Goal: Check status: Check status

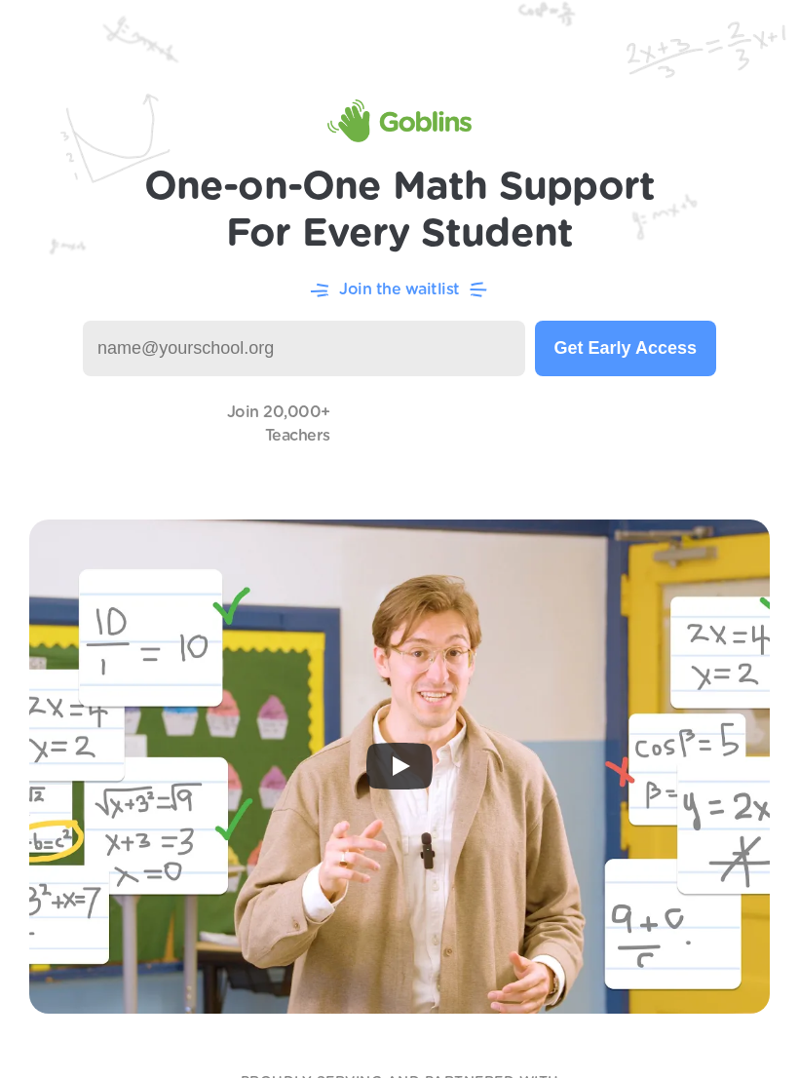
click at [391, 358] on input at bounding box center [304, 349] width 443 height 56
click at [313, 345] on input "raechellv" at bounding box center [304, 349] width 443 height 56
type input "raechellv@nycstudents.net"
click at [649, 362] on button "Get Early Access" at bounding box center [625, 349] width 181 height 56
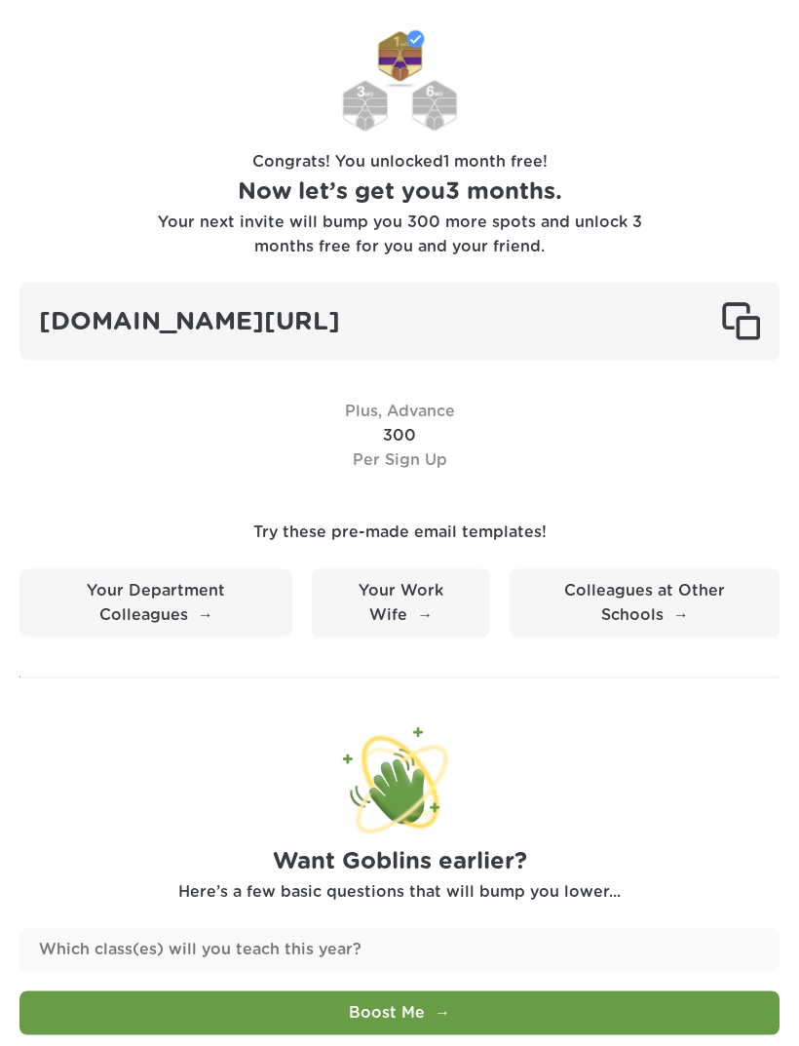
scroll to position [430, 0]
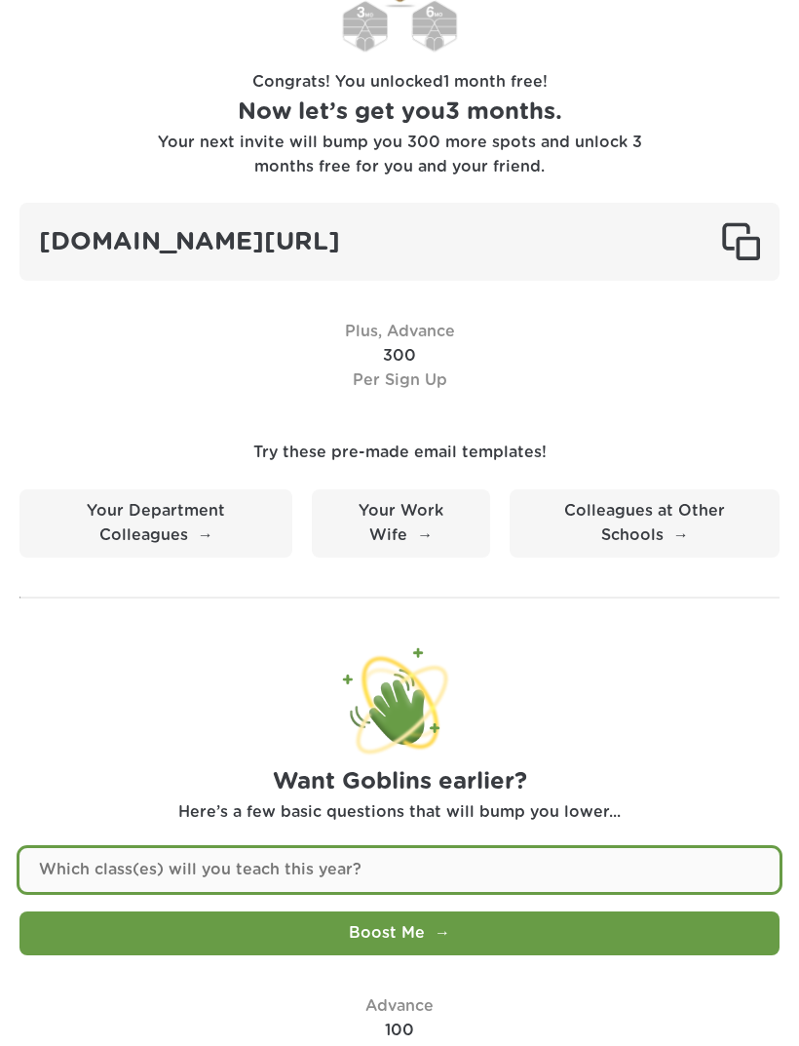
click at [416, 848] on input "text" at bounding box center [399, 870] width 760 height 44
click at [342, 870] on input "text" at bounding box center [399, 870] width 760 height 44
click at [451, 848] on input "text" at bounding box center [399, 870] width 760 height 44
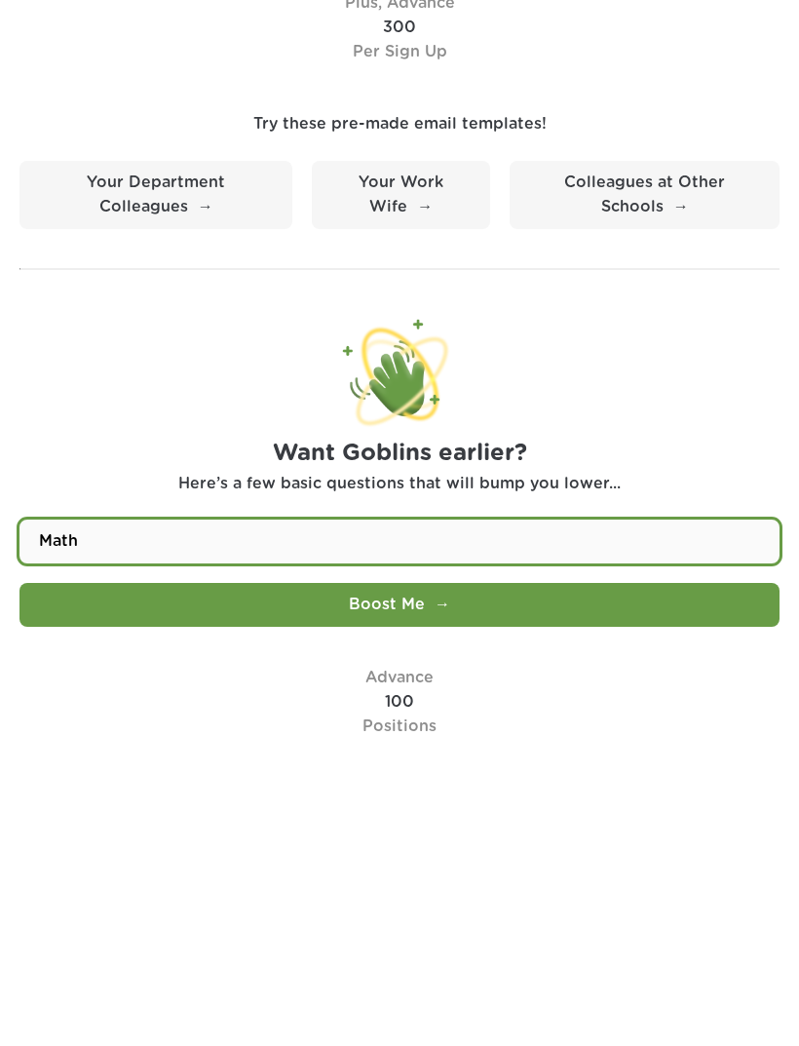
type input "Math"
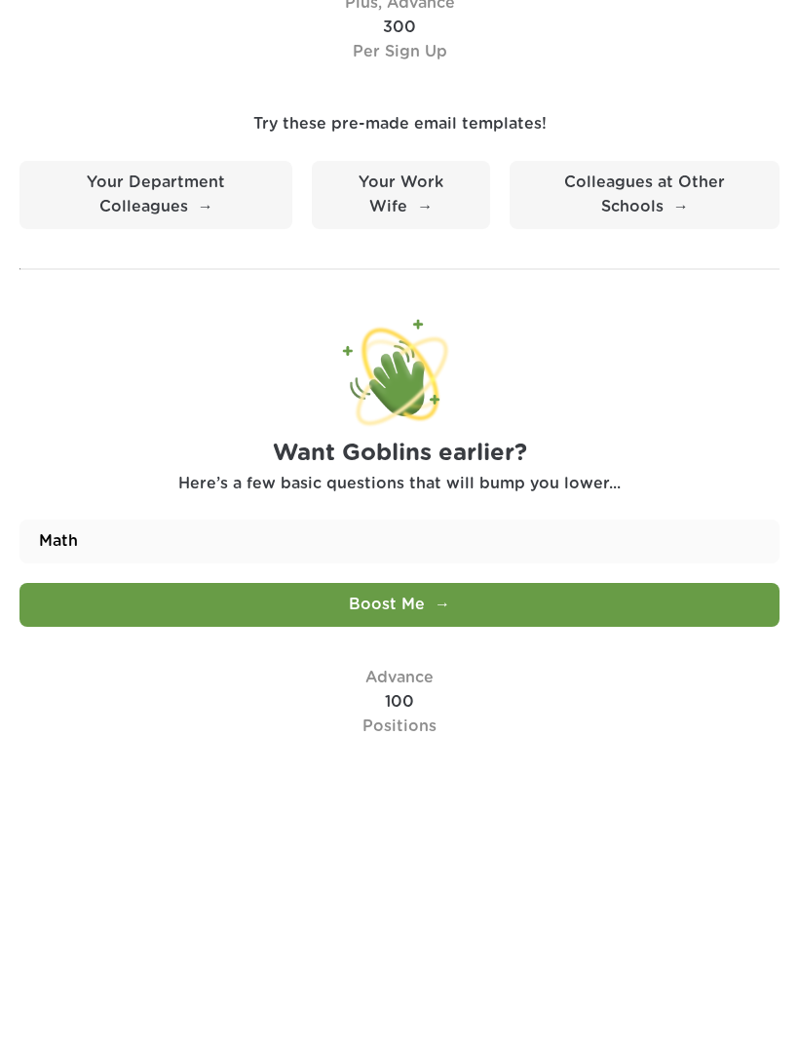
click at [464, 848] on button "Boost Me" at bounding box center [399, 870] width 760 height 44
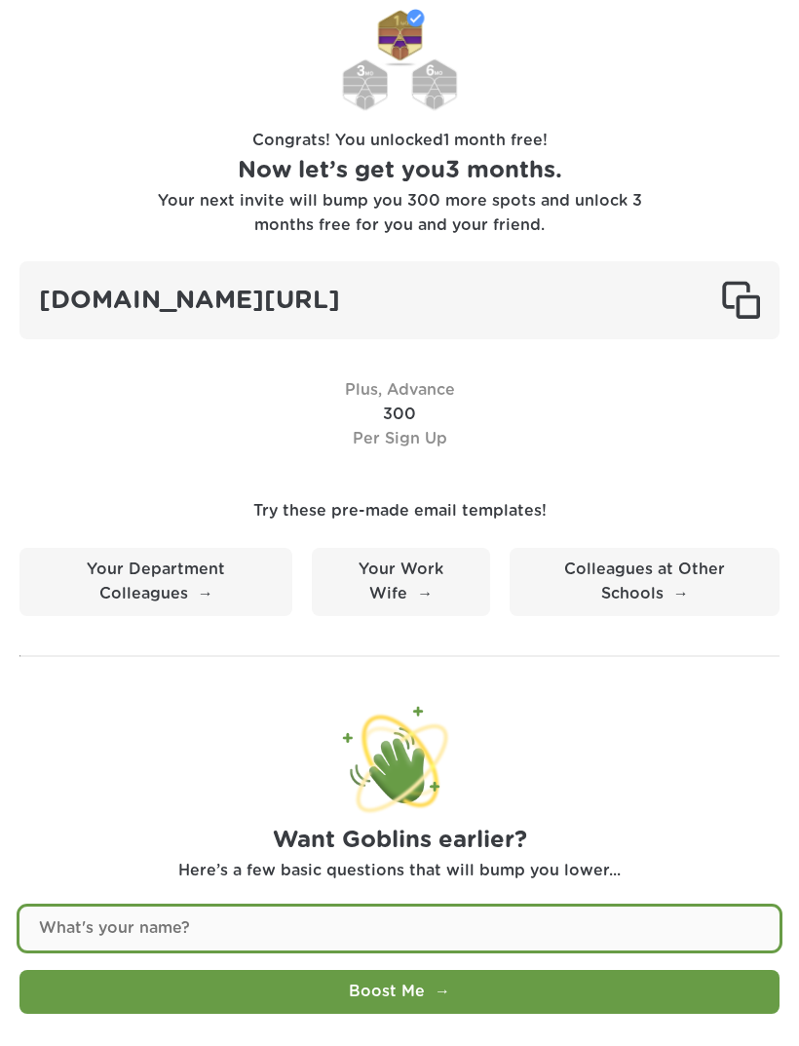
click at [415, 911] on input "text" at bounding box center [399, 928] width 760 height 44
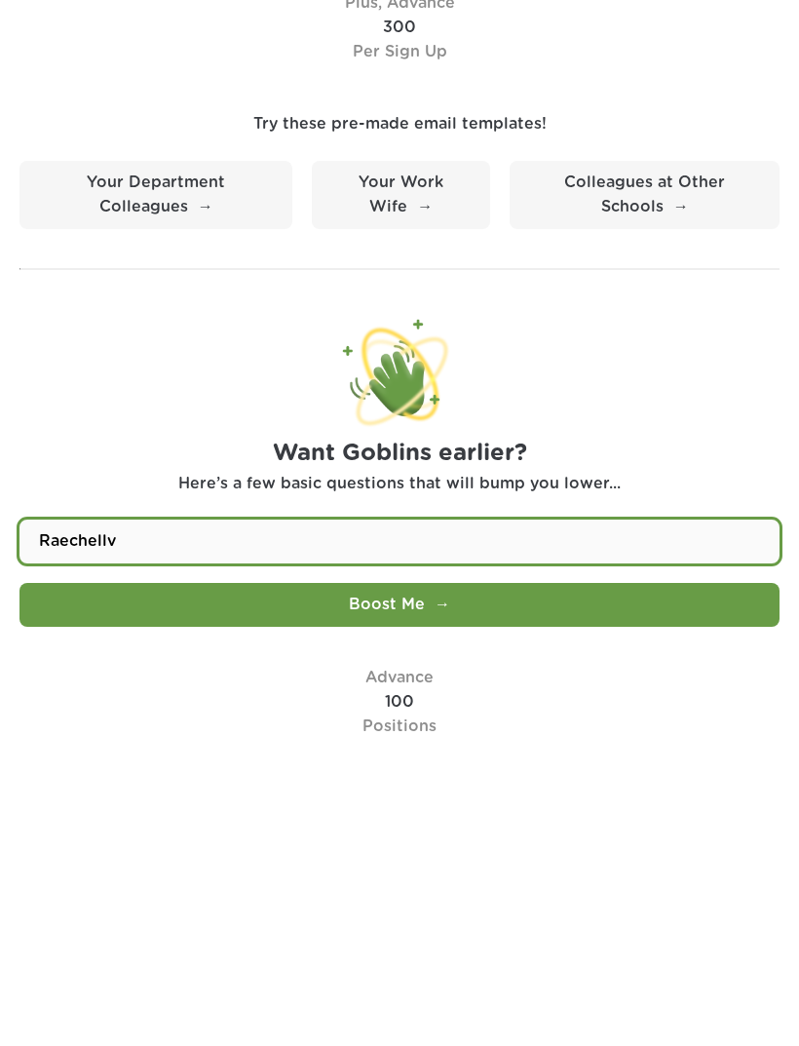
type input "Raechellv"
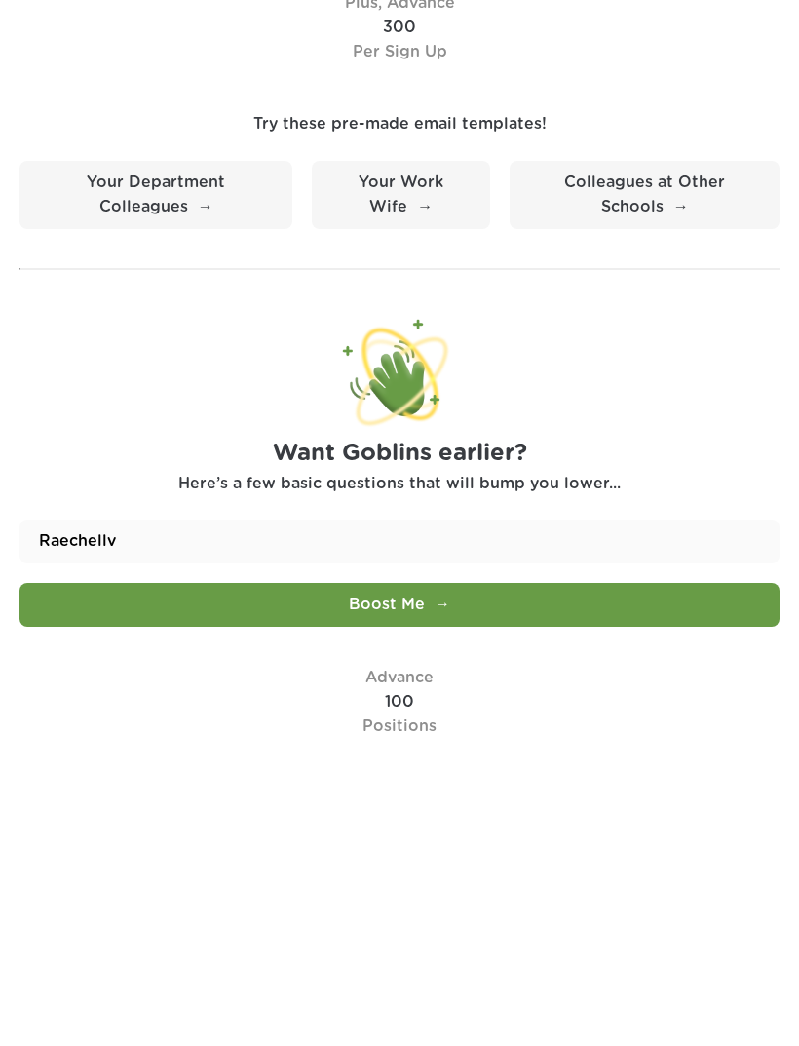
click at [465, 848] on button "Boost Me" at bounding box center [399, 870] width 760 height 44
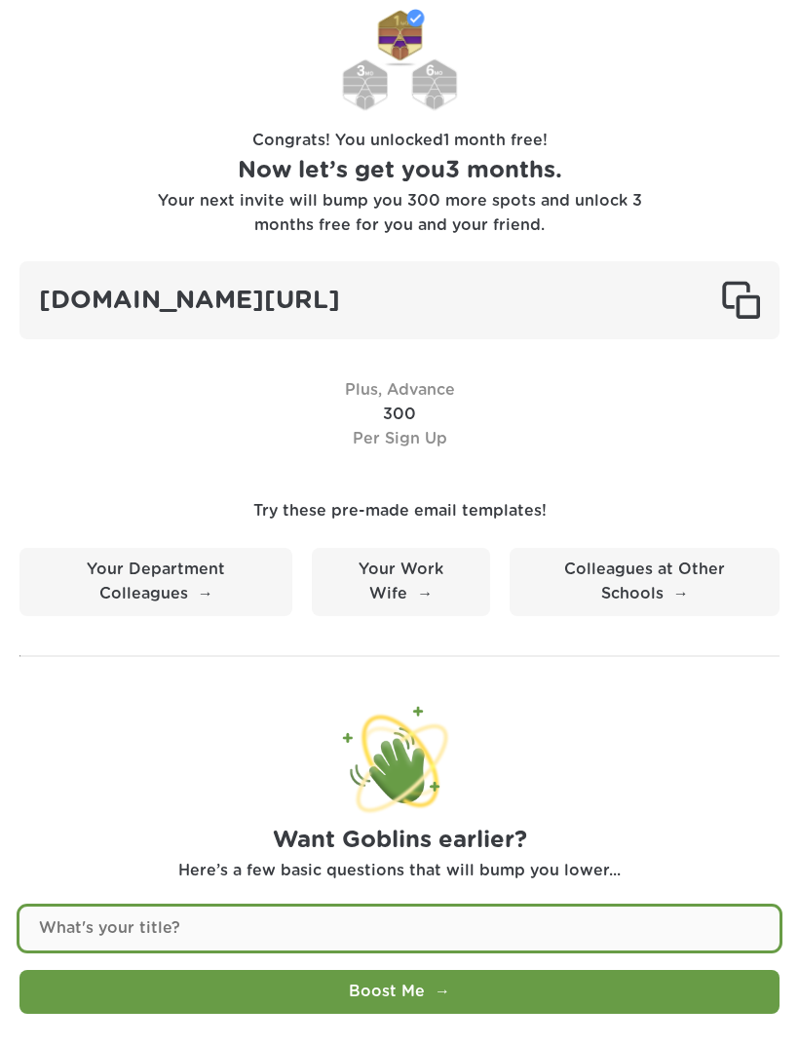
click at [389, 906] on input "text" at bounding box center [399, 928] width 760 height 44
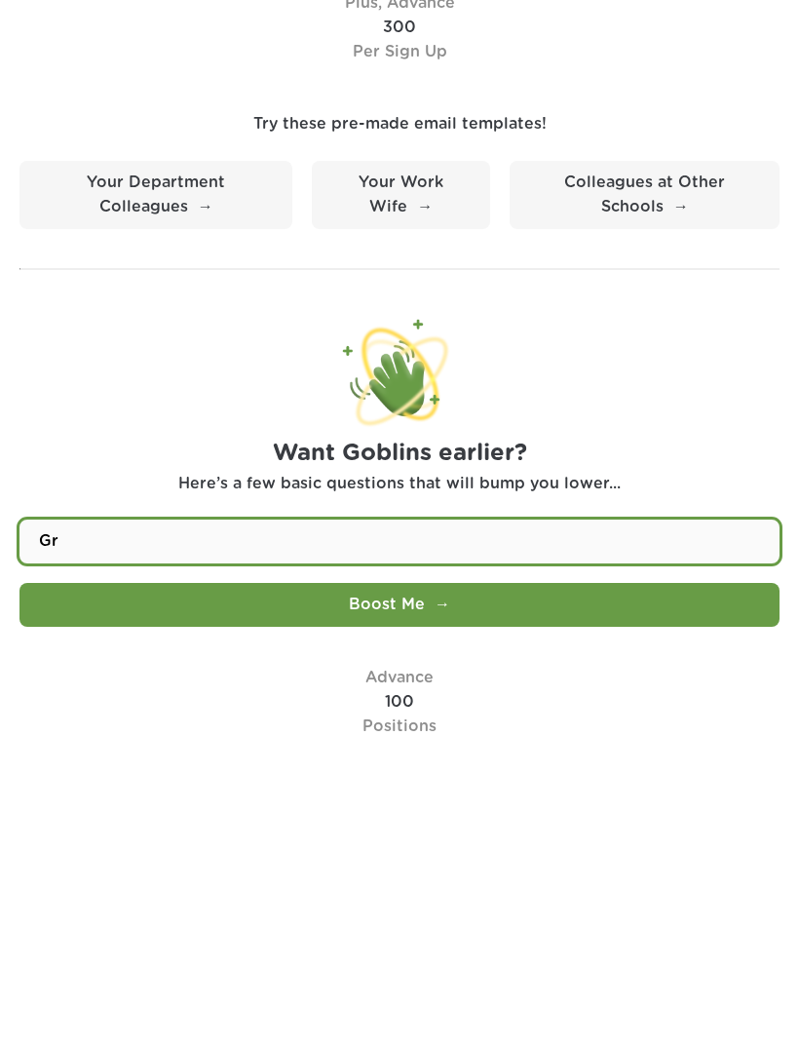
type input "G"
type input "Quadratic forms"
click at [502, 848] on button "Boost Me" at bounding box center [399, 870] width 760 height 44
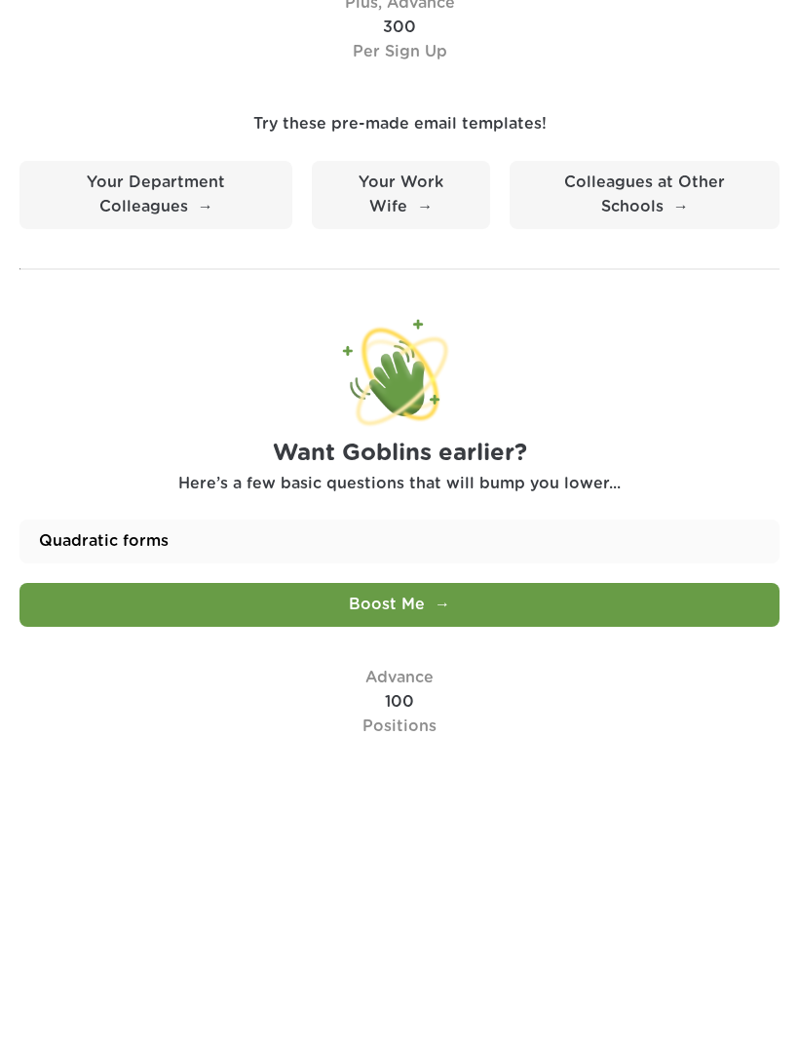
scroll to position [547, 0]
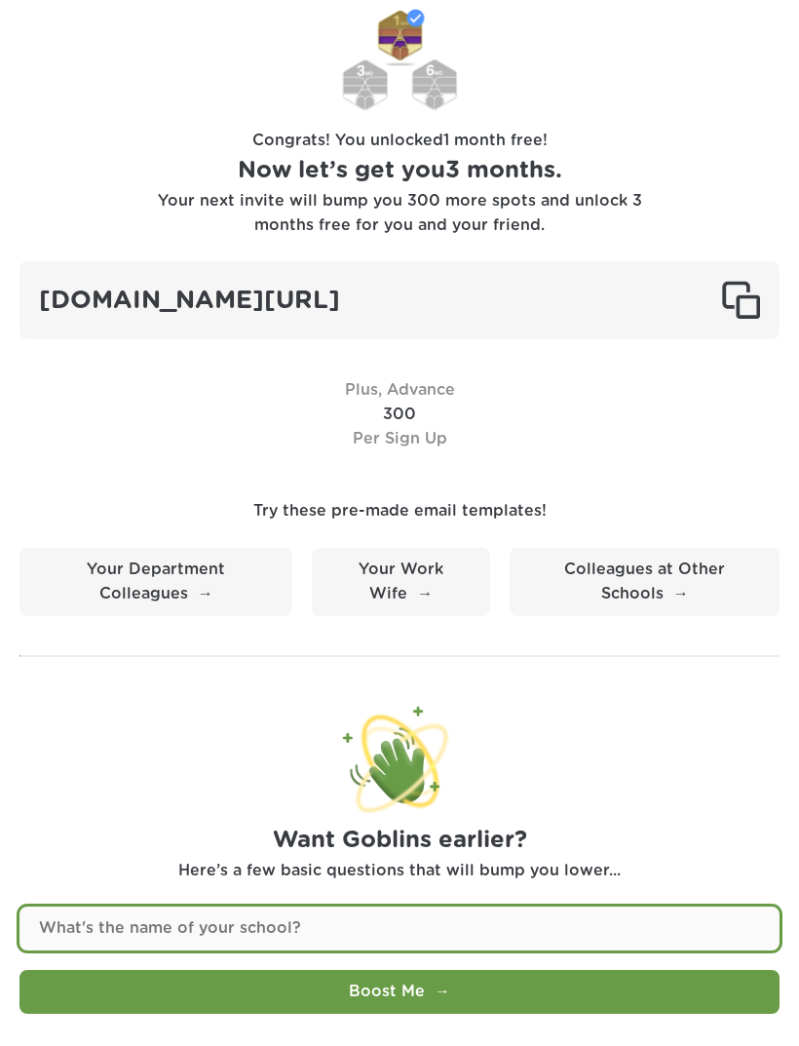
click at [501, 906] on input "text" at bounding box center [399, 928] width 760 height 44
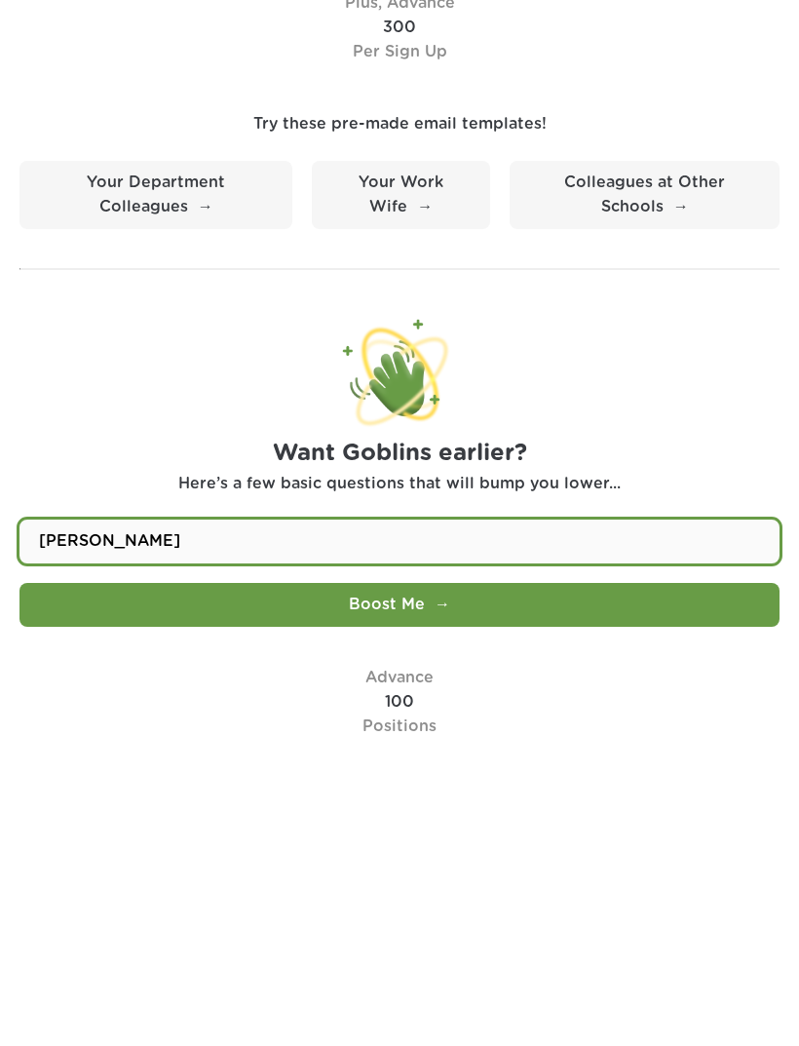
type input "Martin van buren"
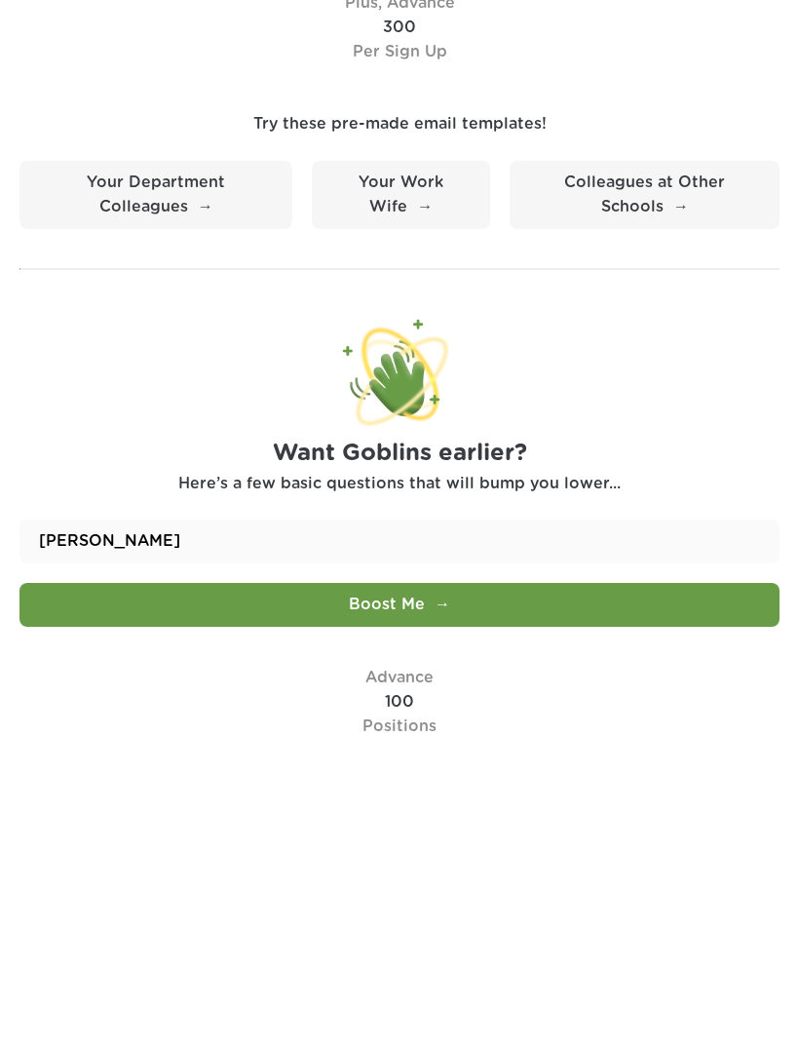
click at [598, 848] on button "Boost Me" at bounding box center [399, 870] width 760 height 44
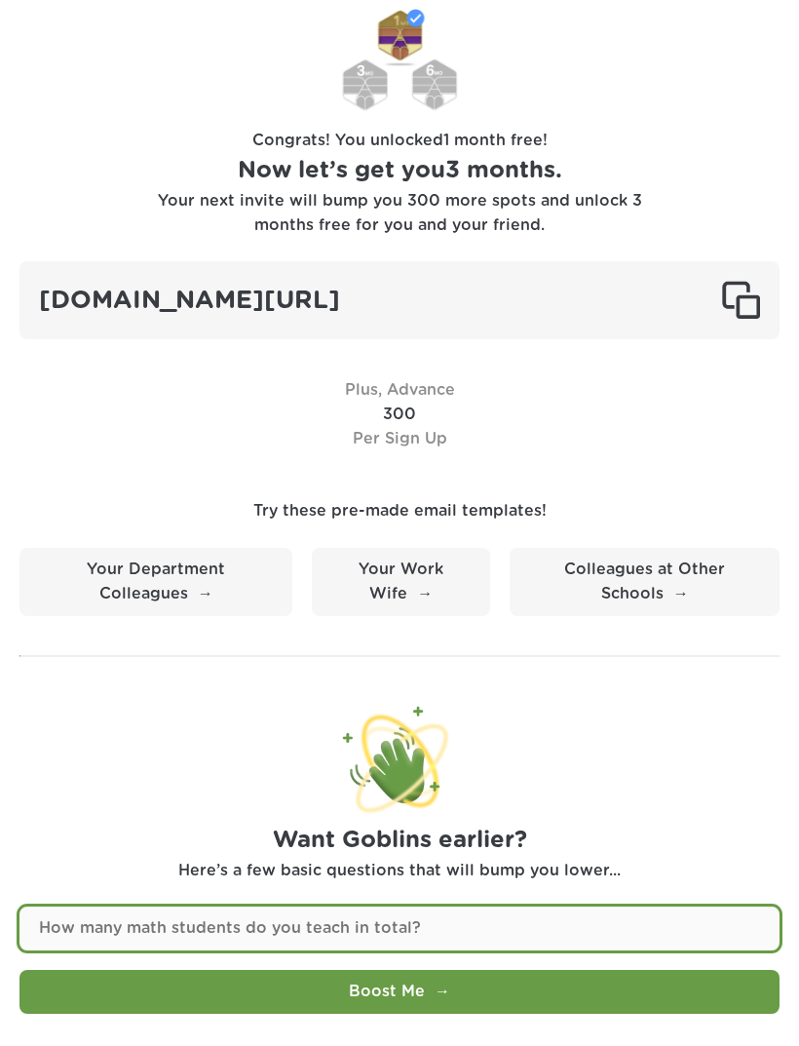
click at [497, 906] on input "text" at bounding box center [399, 928] width 760 height 44
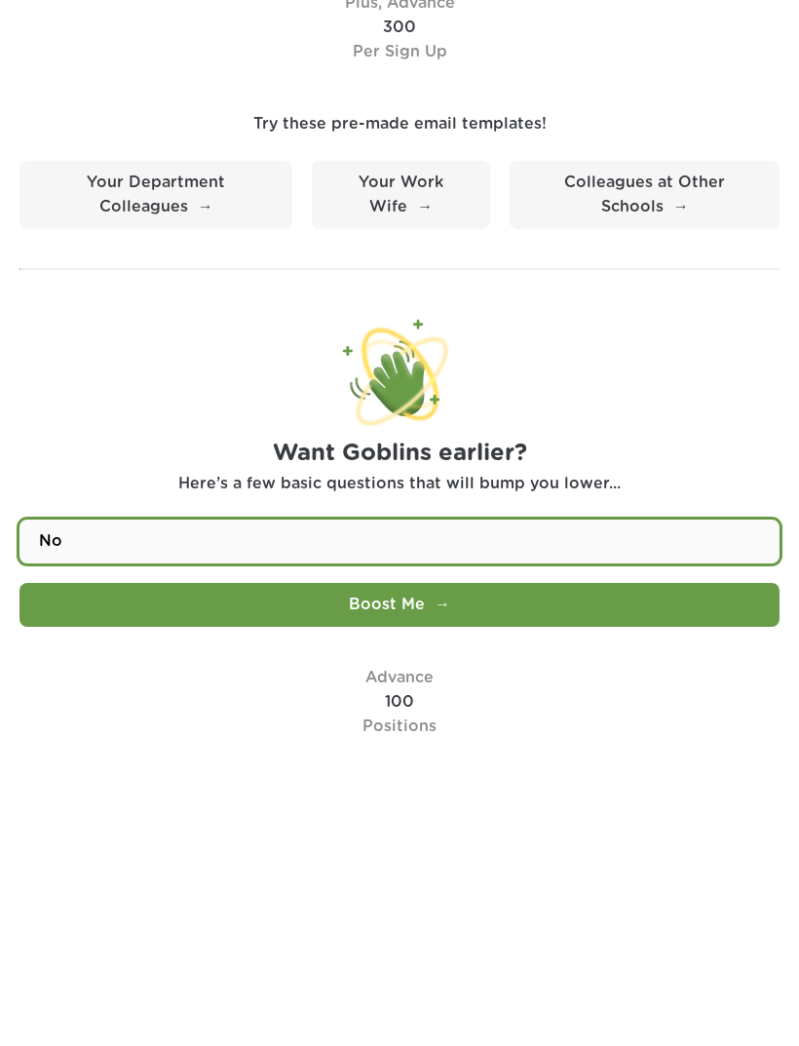
type input "No"
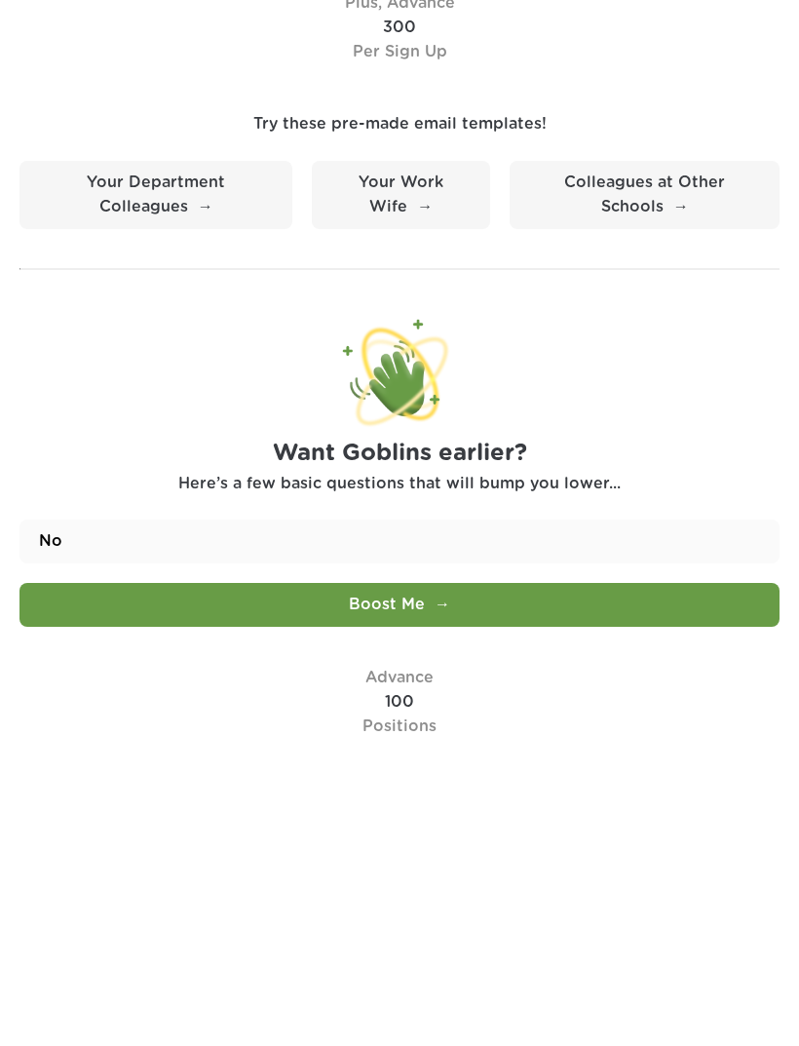
click at [532, 848] on button "Boost Me" at bounding box center [399, 870] width 760 height 44
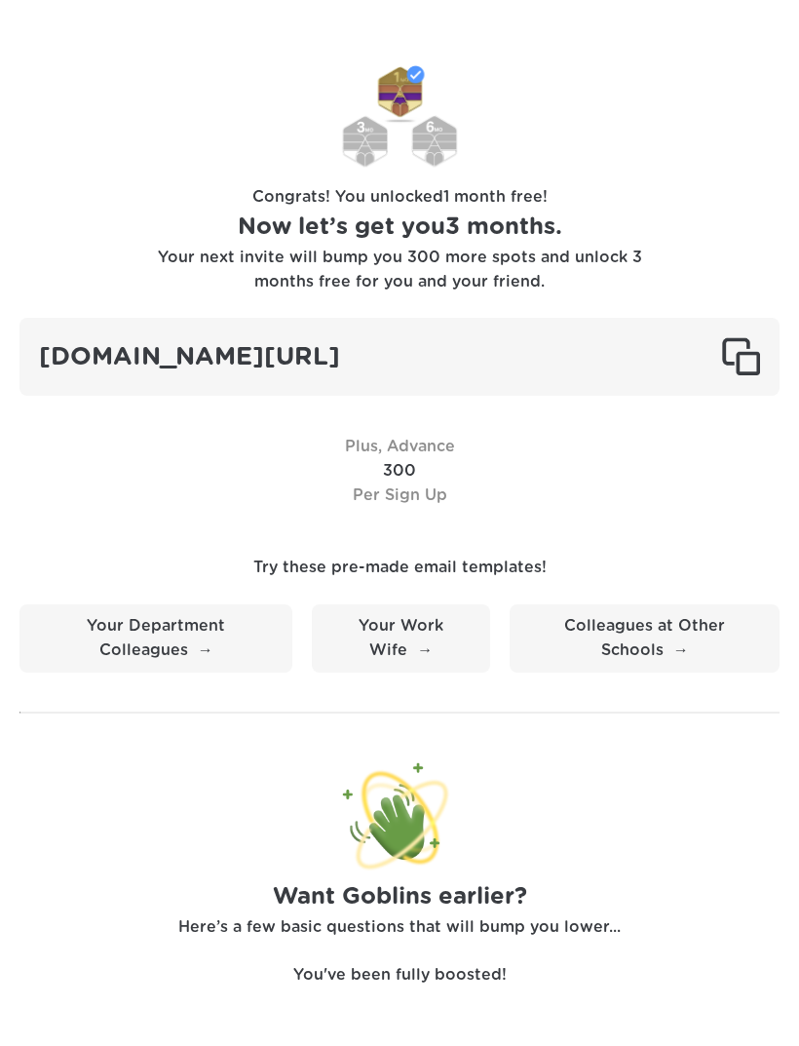
scroll to position [530, 0]
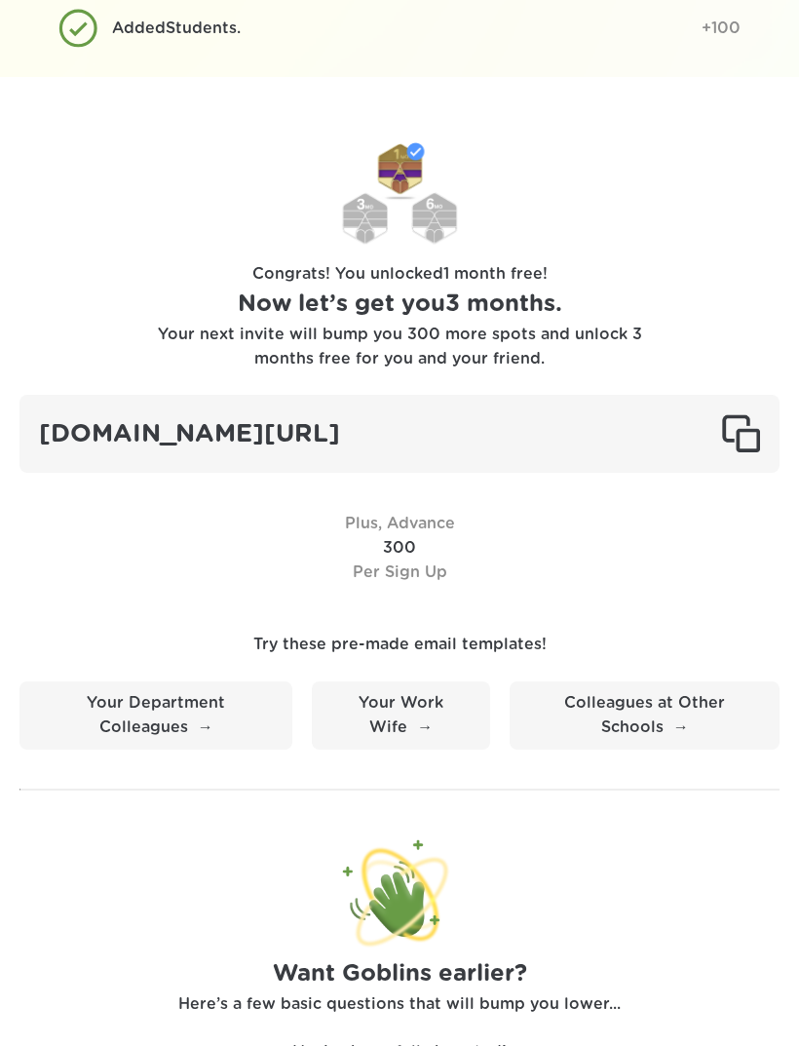
click at [638, 707] on link "Colleagues at Other Schools" at bounding box center [645, 715] width 270 height 68
click at [603, 681] on link "Colleagues at Other Schools" at bounding box center [645, 715] width 270 height 68
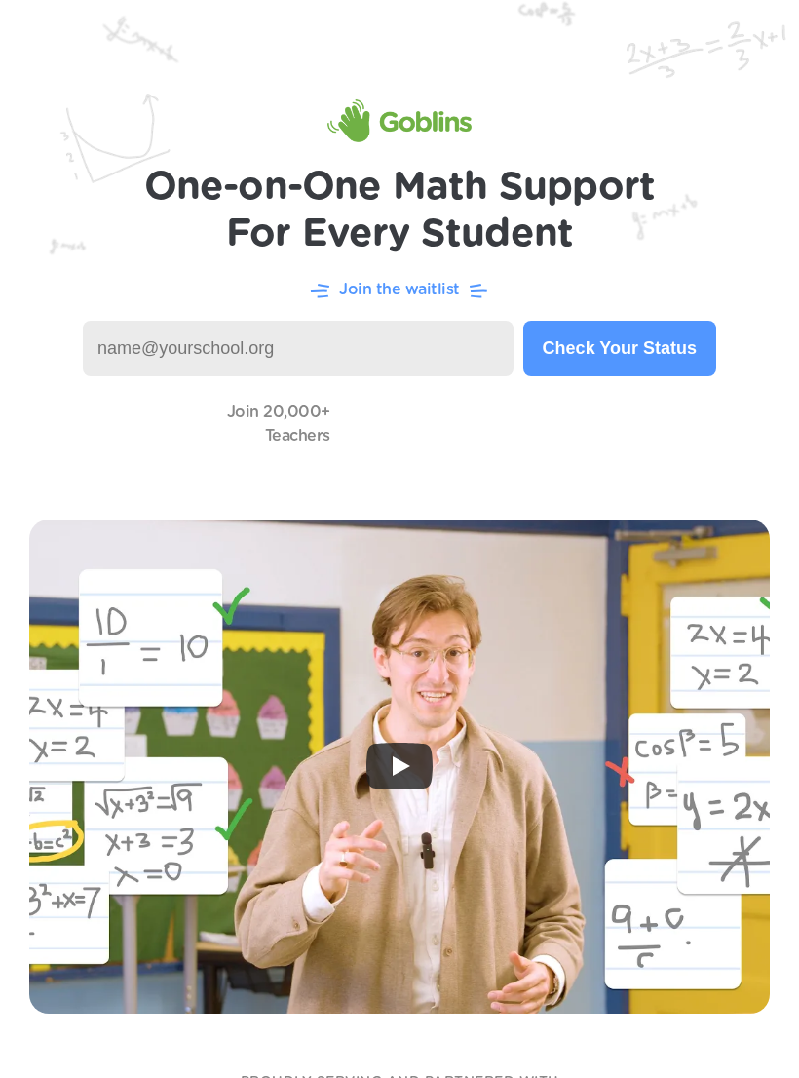
click at [372, 349] on input at bounding box center [298, 349] width 431 height 56
click at [375, 363] on input "raechellv@nycstudemts" at bounding box center [298, 349] width 431 height 56
type input "raechellv@nycstudents.net"
click at [656, 364] on button "Check Your Status" at bounding box center [619, 349] width 193 height 56
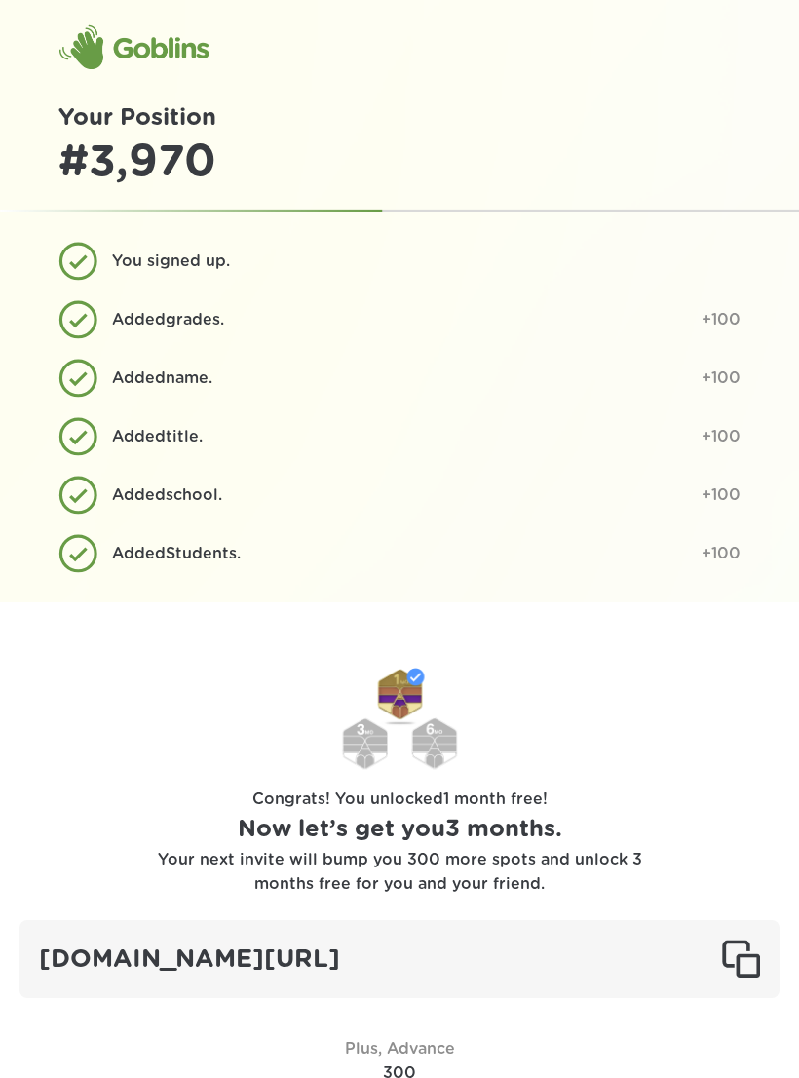
scroll to position [17, 0]
